Goal: Information Seeking & Learning: Learn about a topic

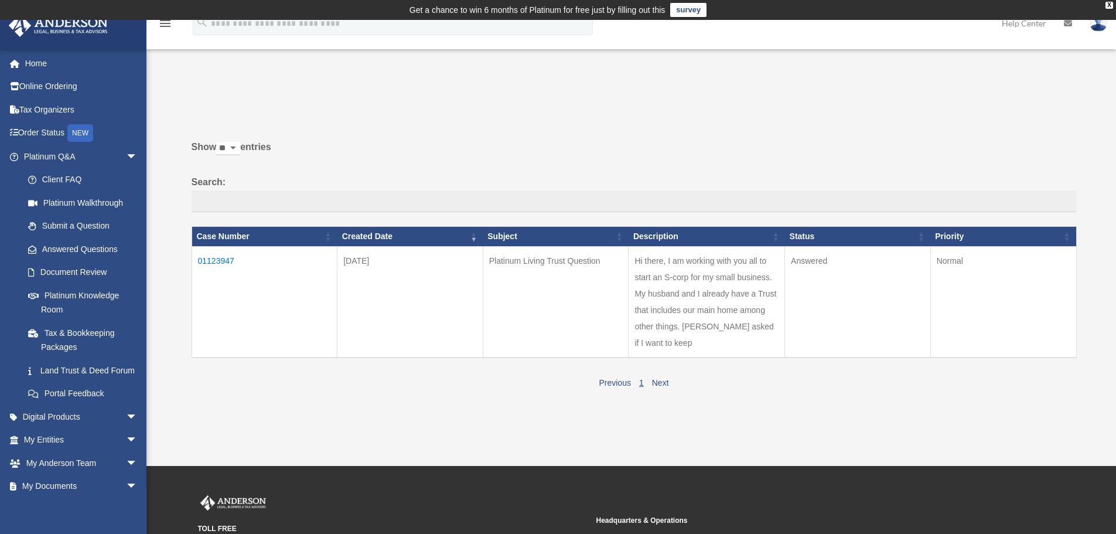
click at [220, 262] on td "01123947" at bounding box center [265, 301] width 146 height 111
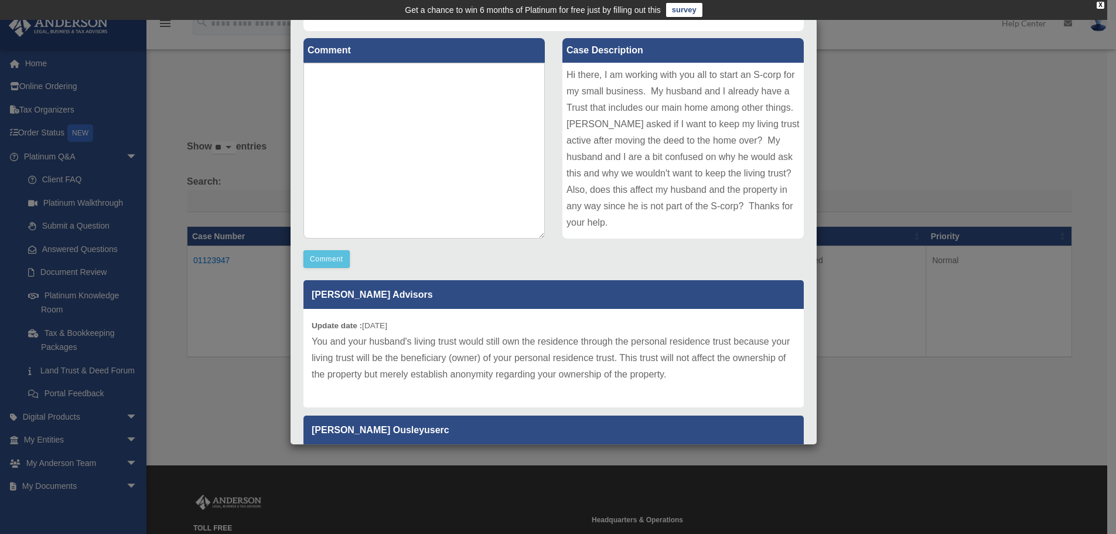
scroll to position [59, 0]
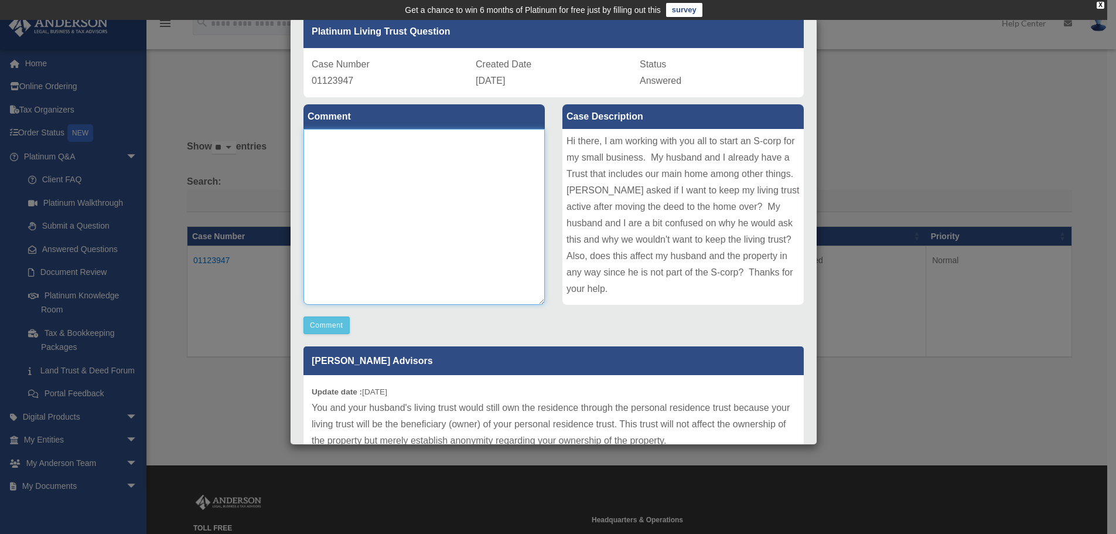
click at [336, 142] on textarea at bounding box center [424, 217] width 241 height 176
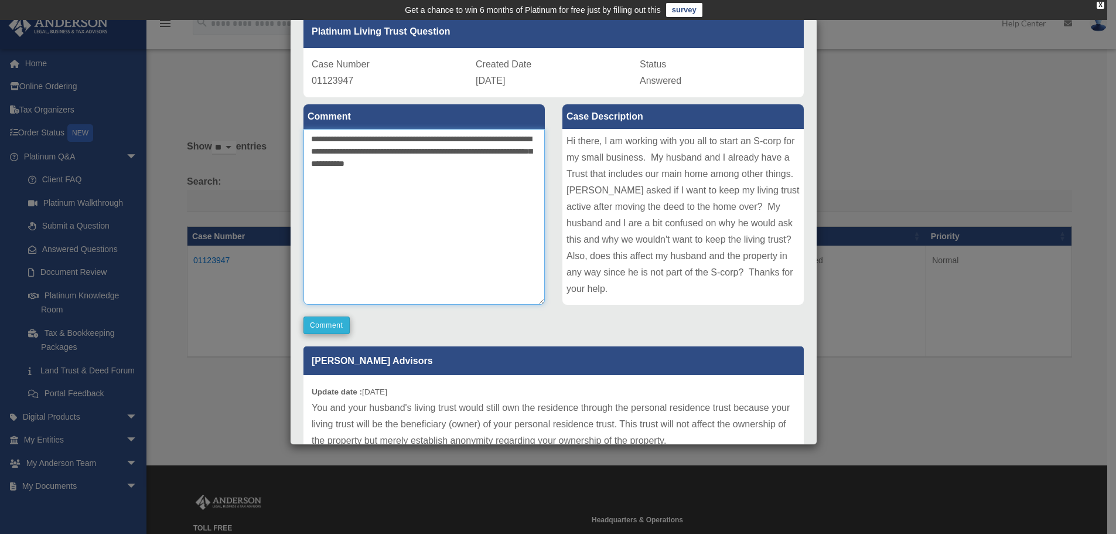
type textarea "**********"
click at [316, 327] on button "Comment" at bounding box center [327, 325] width 46 height 18
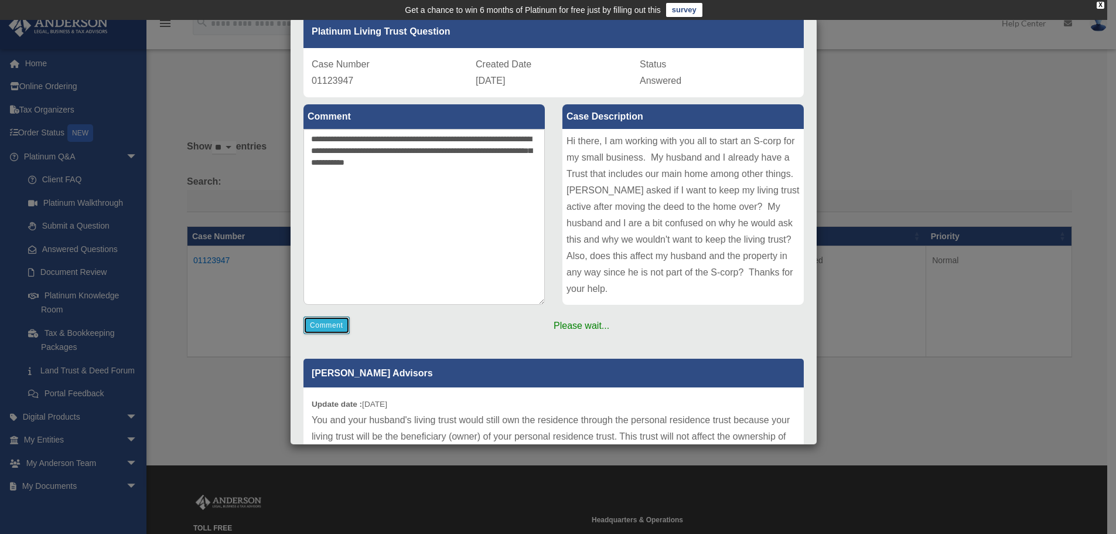
scroll to position [0, 0]
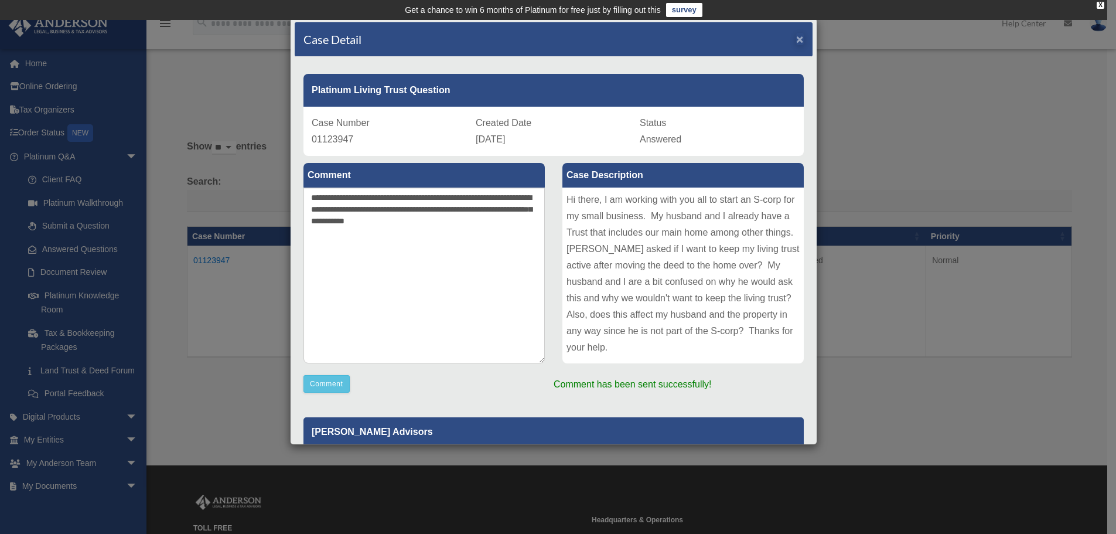
click at [794, 36] on div "menu search Site Menu add carrieoakie22@gmail.com My Profile Reset Password Log…" at bounding box center [554, 242] width 1108 height 445
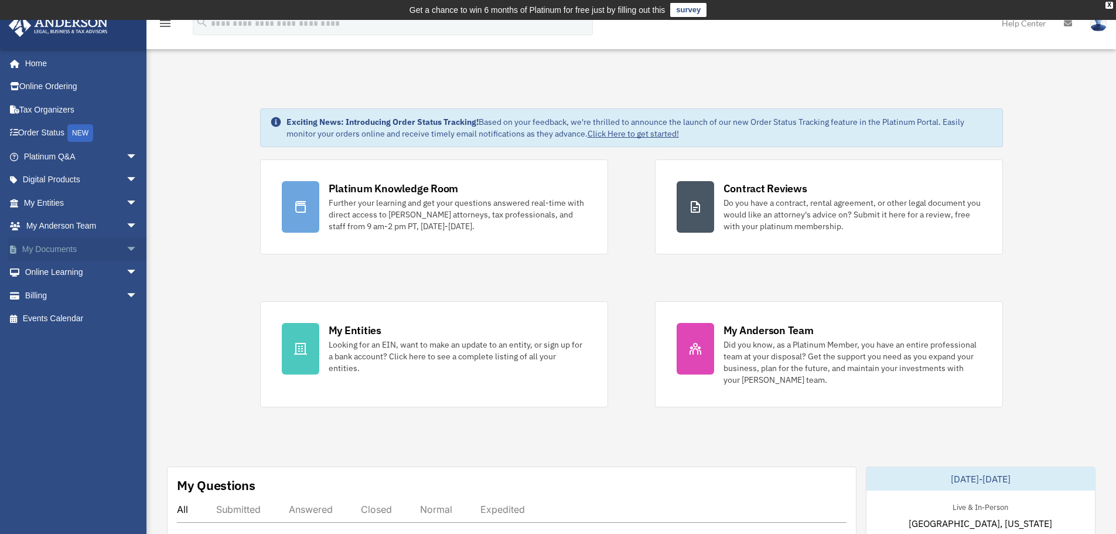
click at [126, 246] on span "arrow_drop_down" at bounding box center [137, 249] width 23 height 24
click at [77, 291] on link "Meeting Minutes" at bounding box center [85, 295] width 139 height 23
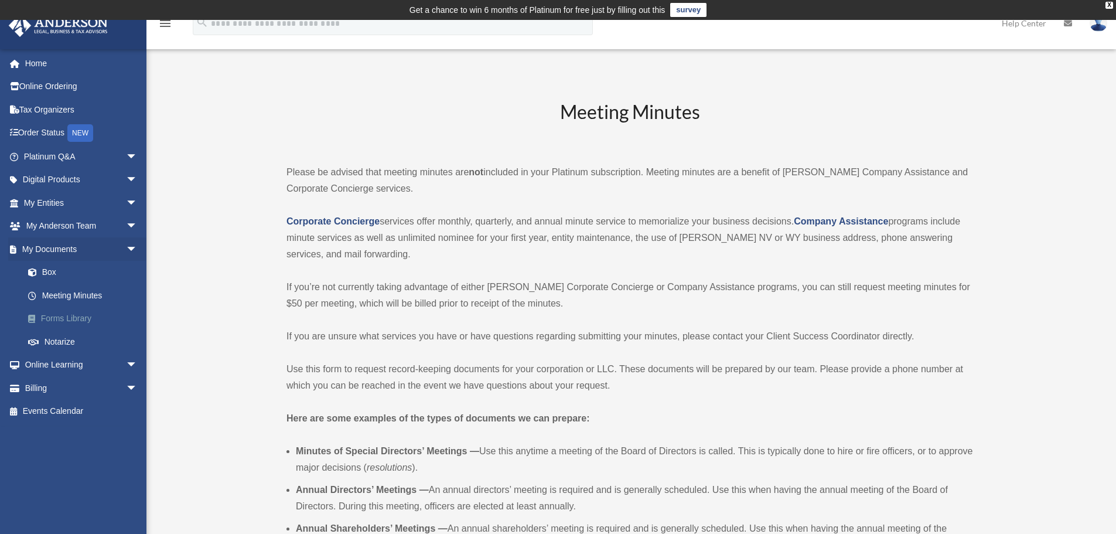
click at [67, 315] on link "Forms Library" at bounding box center [85, 318] width 139 height 23
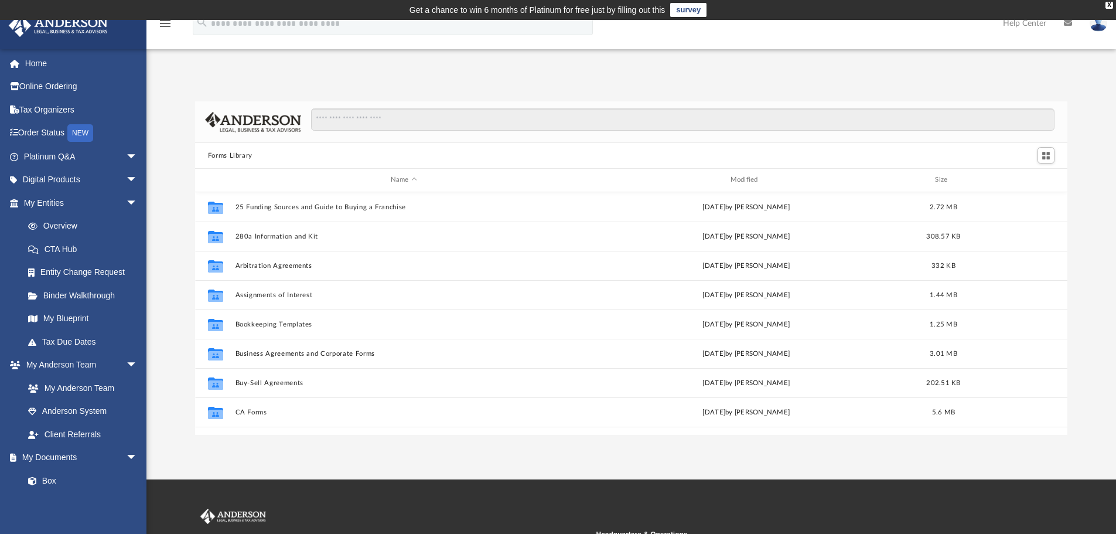
scroll to position [258, 864]
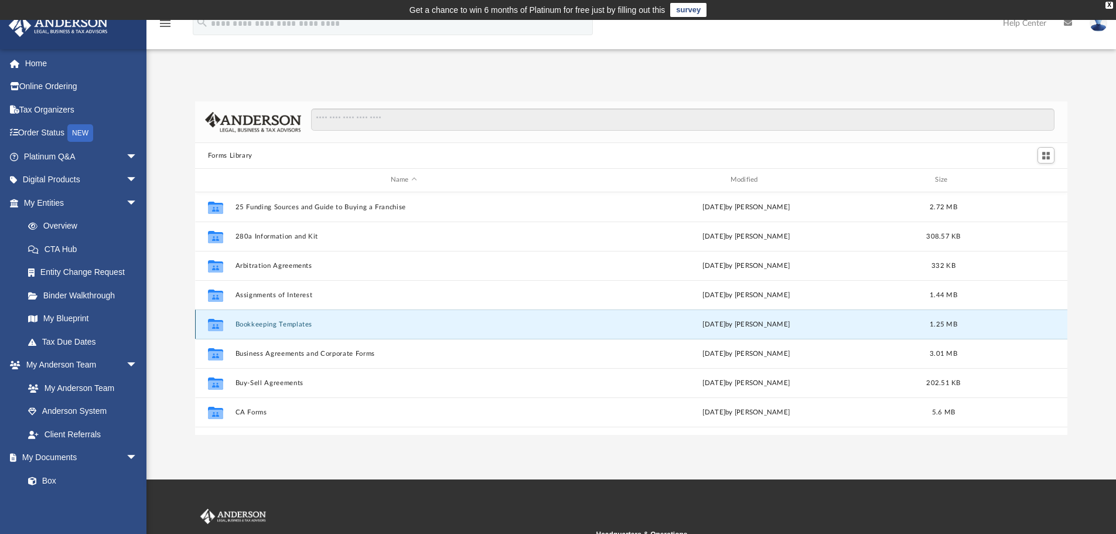
click at [270, 324] on button "Bookkeeping Templates" at bounding box center [404, 325] width 338 height 8
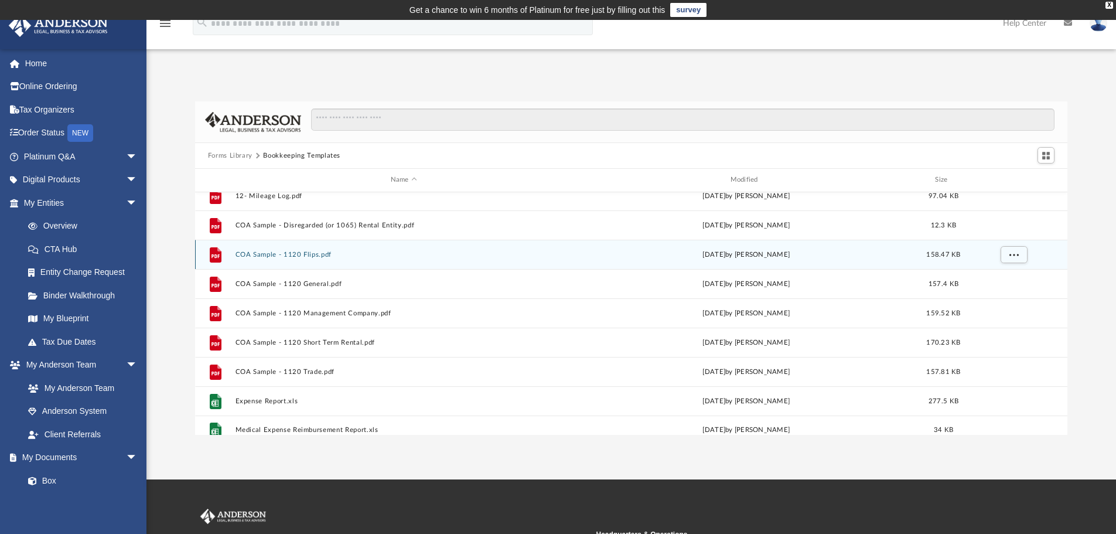
scroll to position [80, 0]
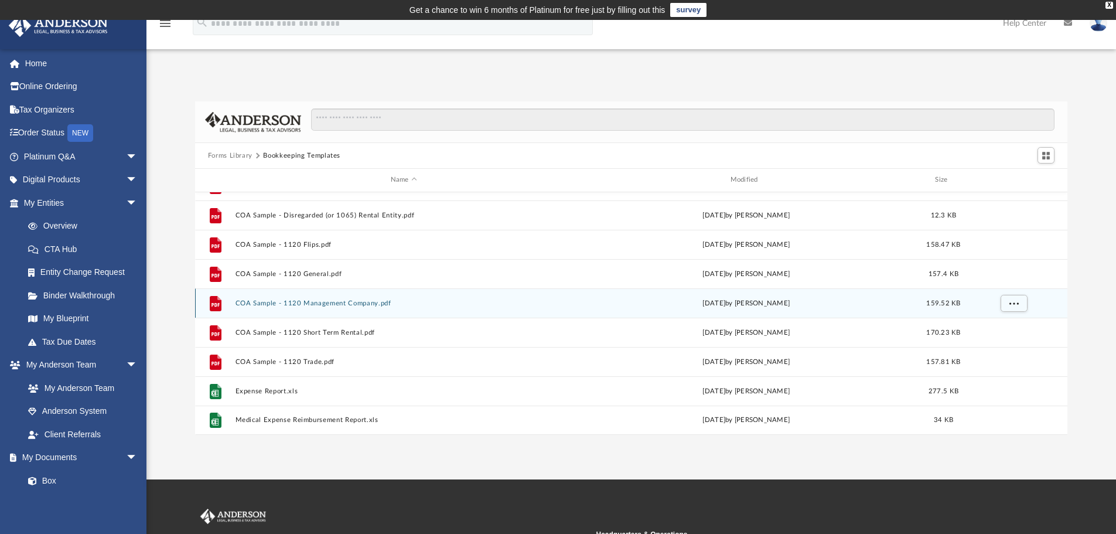
click at [264, 302] on button "COA Sample - 1120 Management Company.pdf" at bounding box center [404, 303] width 338 height 8
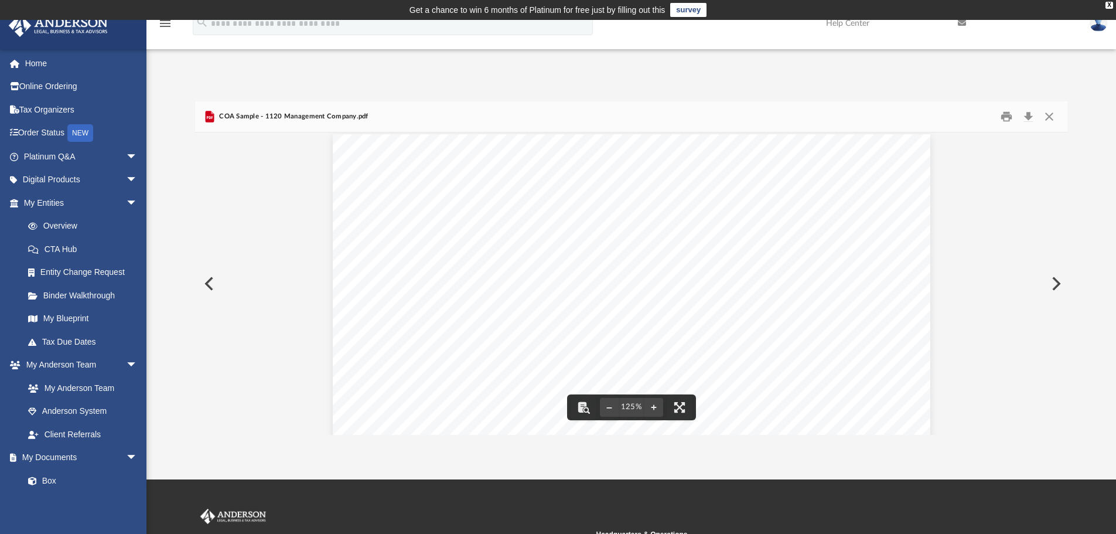
scroll to position [0, 0]
click at [1050, 116] on button "Close" at bounding box center [1049, 117] width 21 height 18
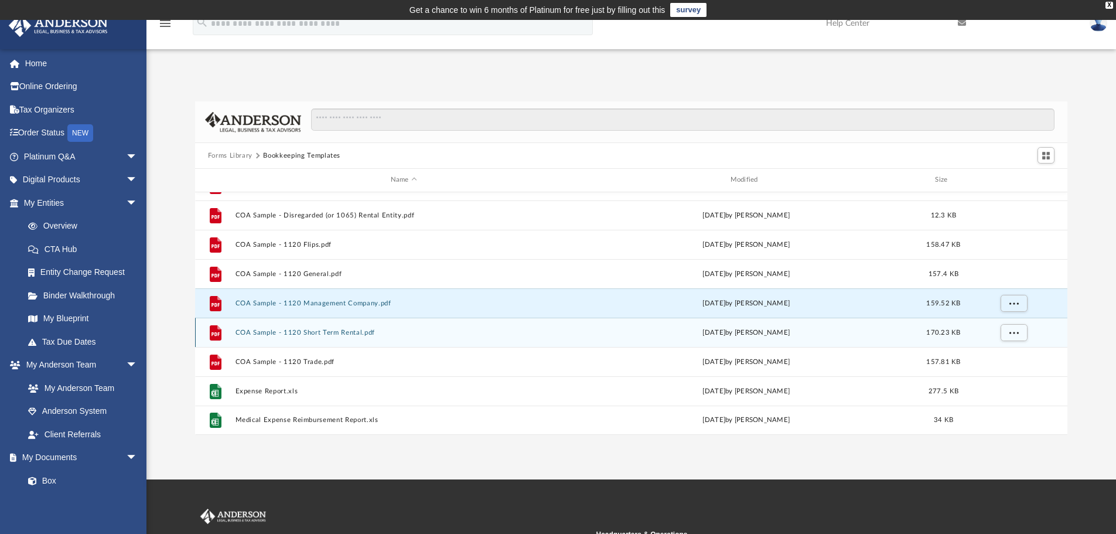
click at [343, 329] on button "COA Sample - 1120 Short Term Rental.pdf" at bounding box center [404, 333] width 338 height 8
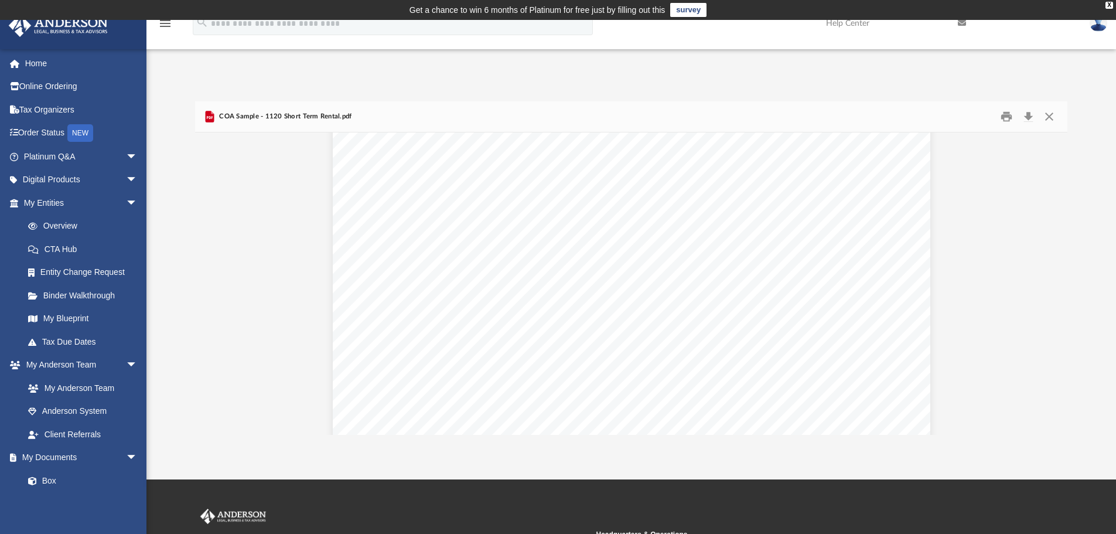
scroll to position [20, 0]
click at [1047, 118] on button "Close" at bounding box center [1049, 117] width 21 height 18
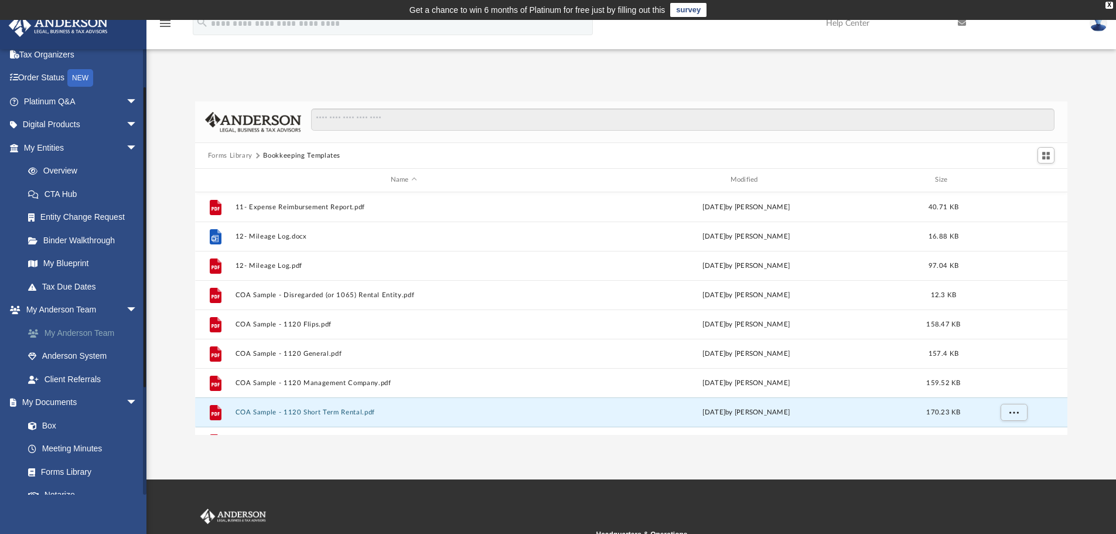
scroll to position [117, 0]
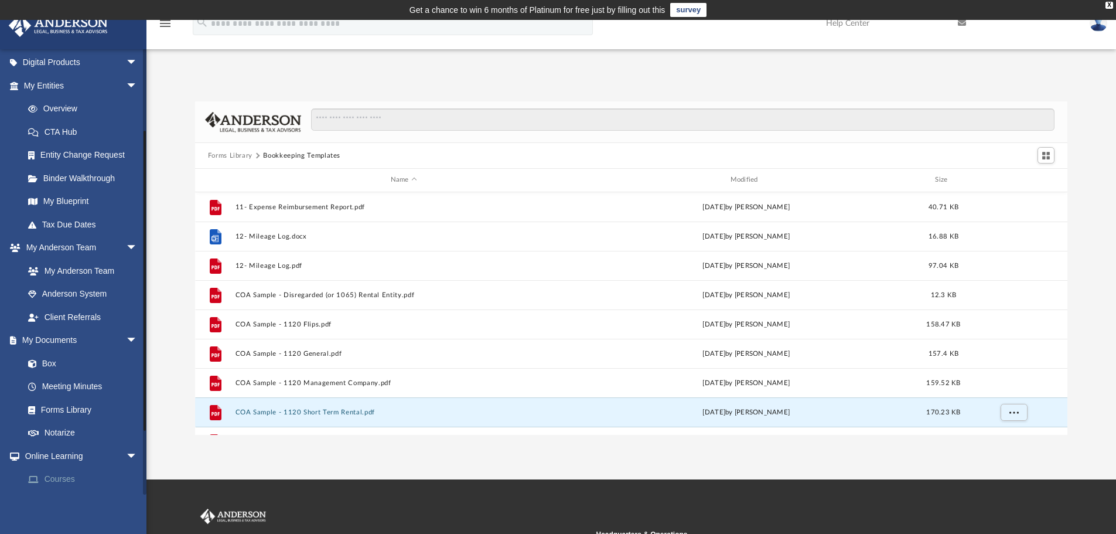
click at [67, 476] on link "Courses" at bounding box center [85, 479] width 139 height 23
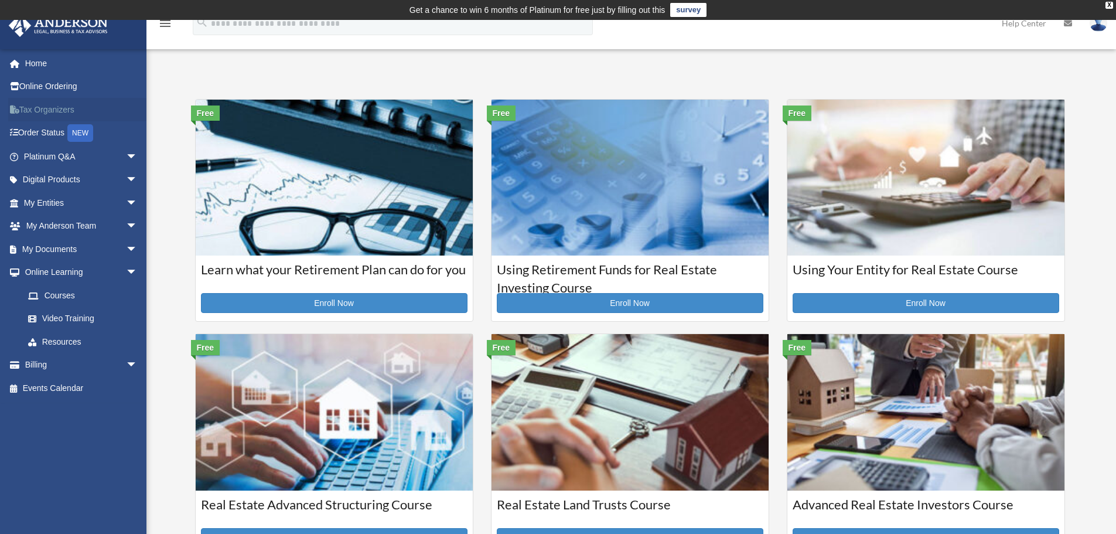
click at [32, 111] on link "Tax Organizers" at bounding box center [81, 109] width 147 height 23
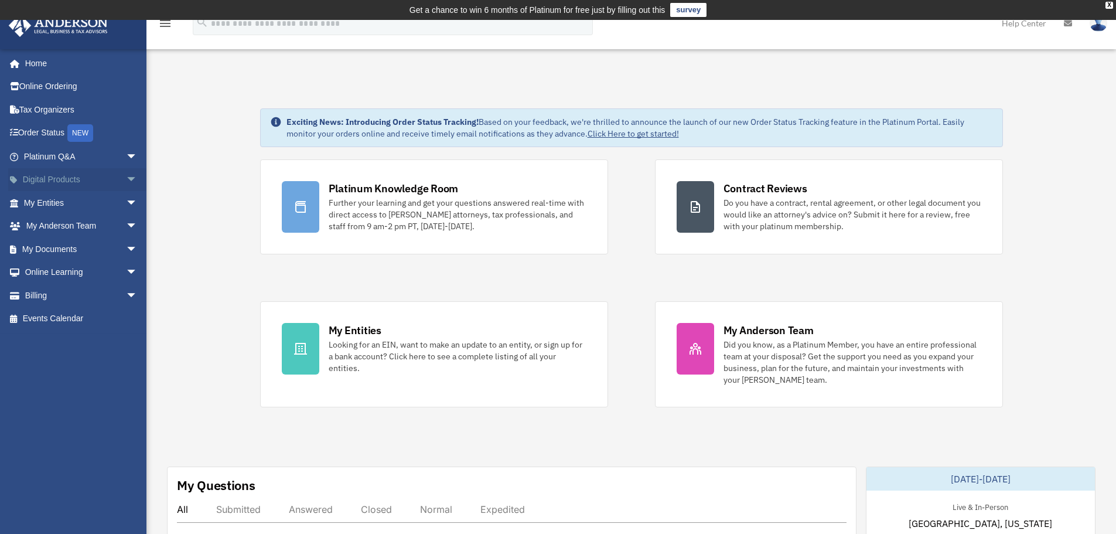
click at [126, 179] on span "arrow_drop_down" at bounding box center [137, 180] width 23 height 24
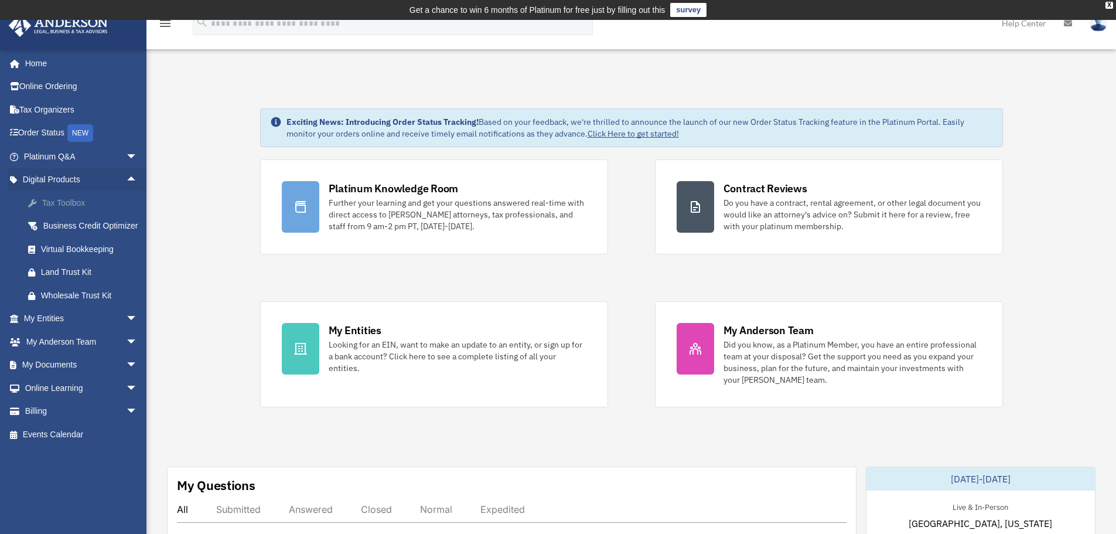
click at [80, 202] on div "Tax Toolbox" at bounding box center [91, 203] width 100 height 15
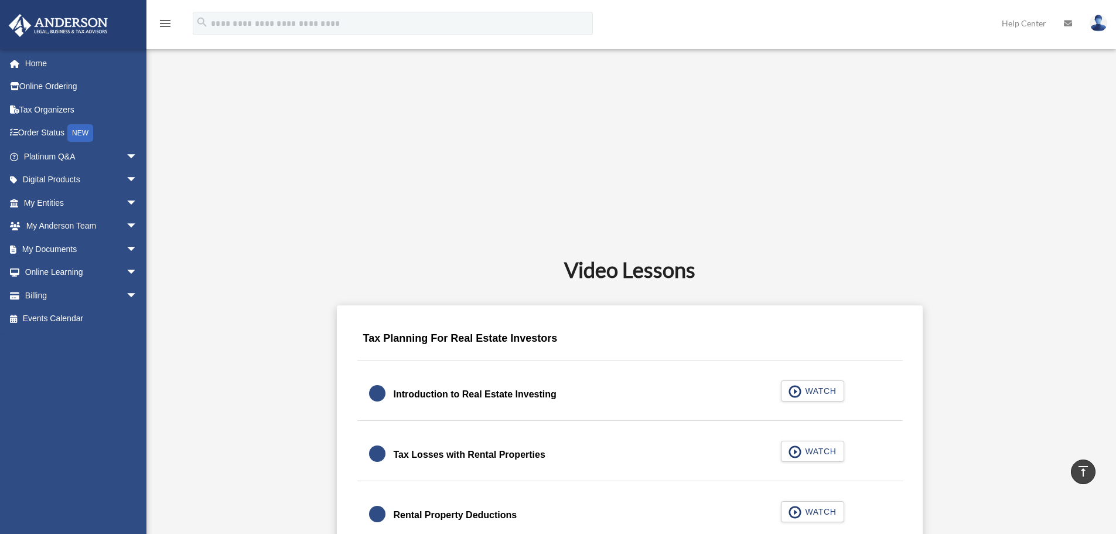
scroll to position [352, 0]
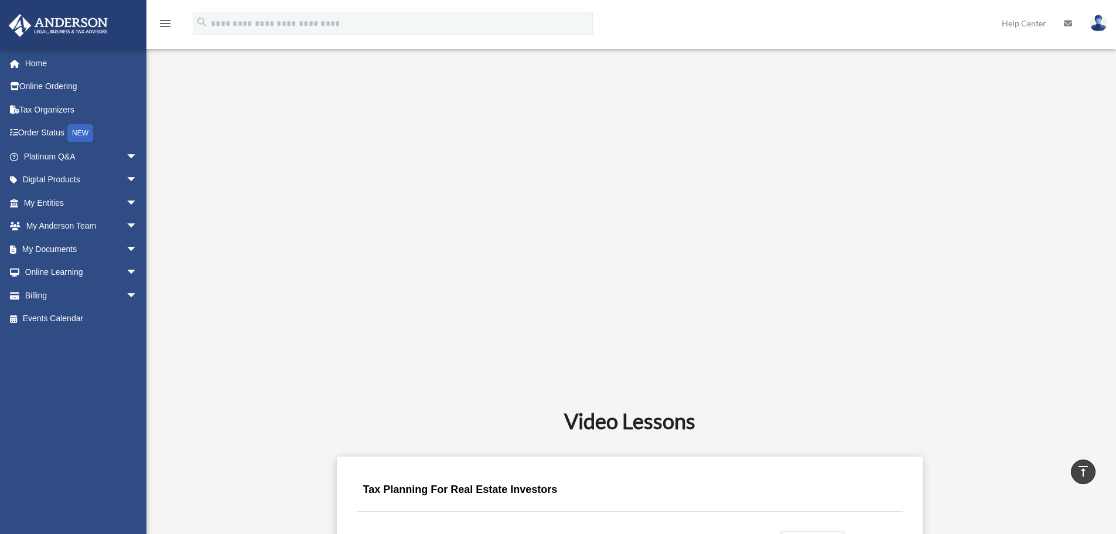
click at [961, 375] on div "Introduction" at bounding box center [630, 202] width 876 height 380
click at [949, 315] on div "Introduction" at bounding box center [630, 202] width 876 height 380
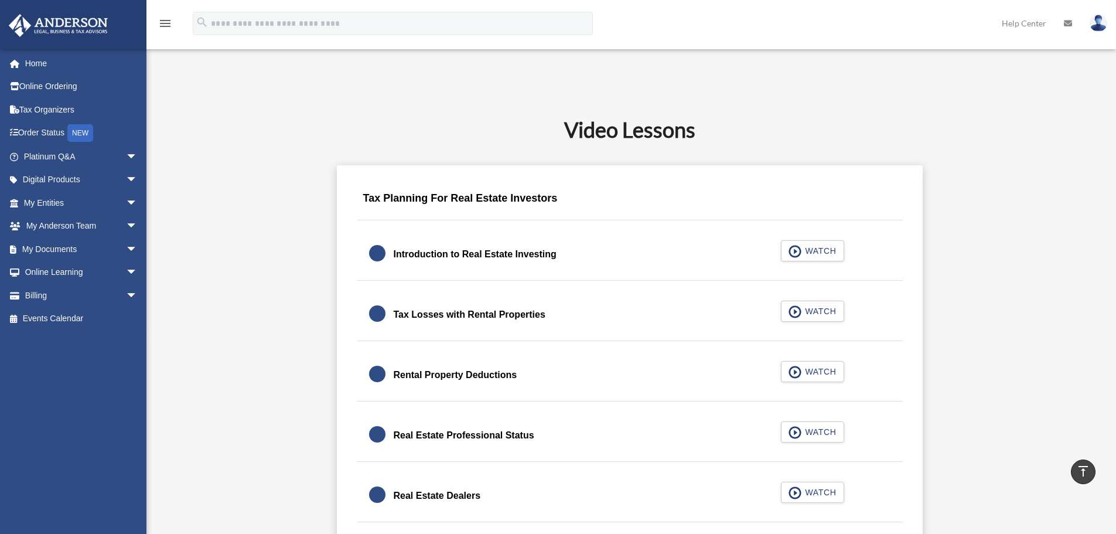
scroll to position [645, 0]
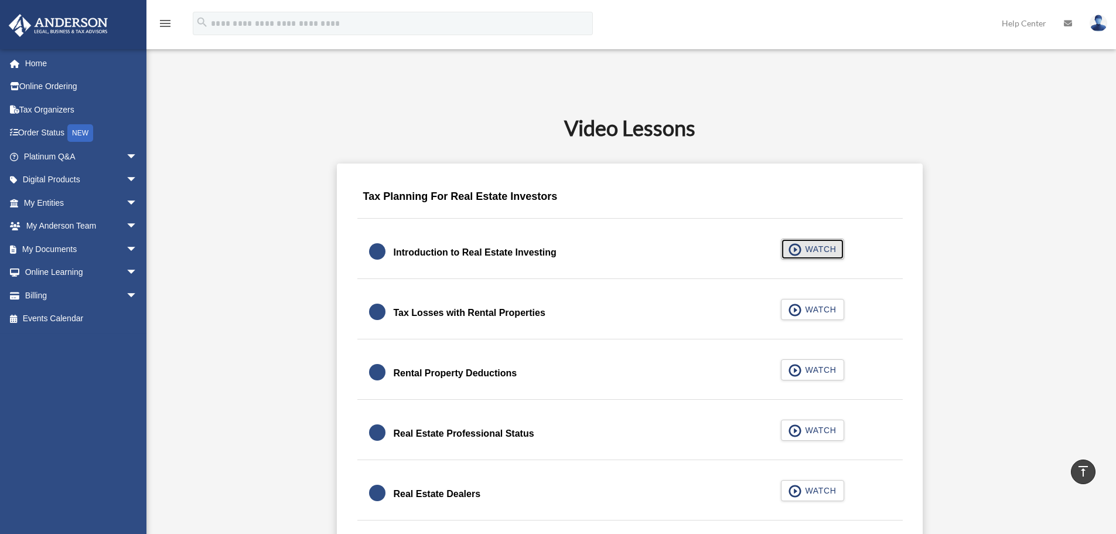
click at [796, 248] on span "button" at bounding box center [795, 249] width 13 height 13
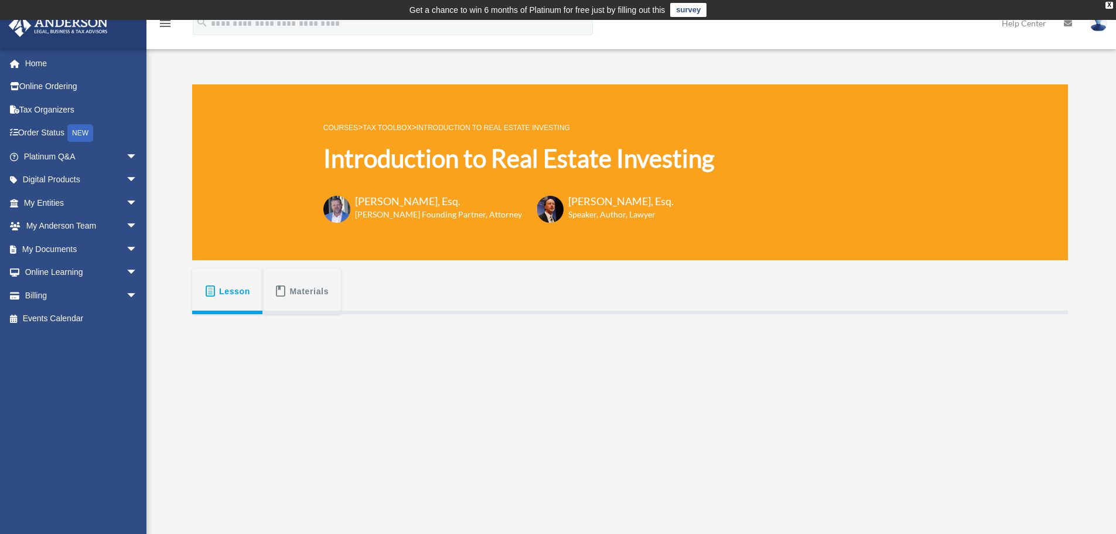
click at [304, 296] on span "Materials" at bounding box center [309, 291] width 39 height 21
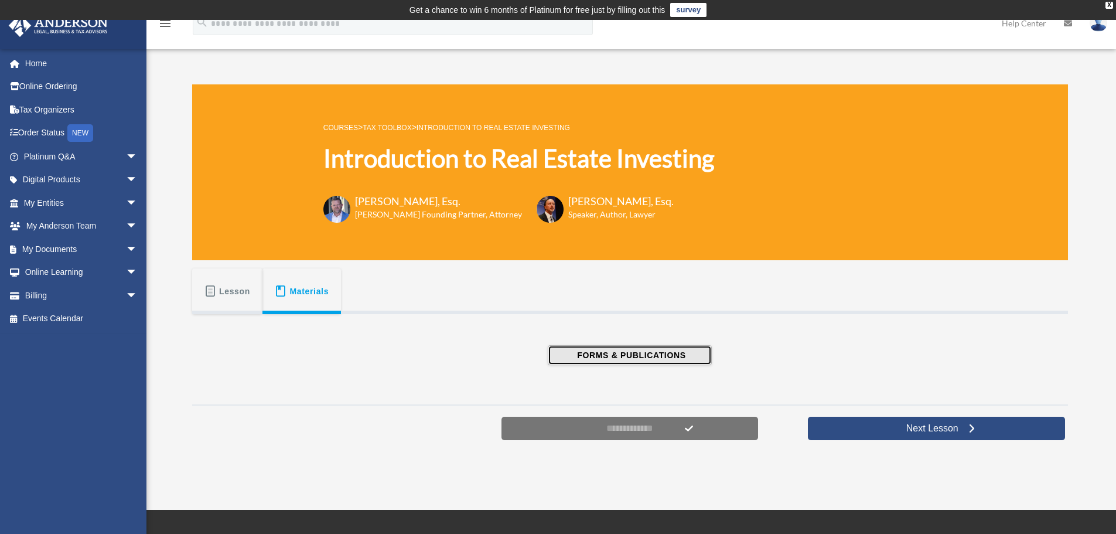
click at [580, 352] on span "FORMS & PUBLICATIONS" at bounding box center [630, 355] width 112 height 12
